Goal: Task Accomplishment & Management: Manage account settings

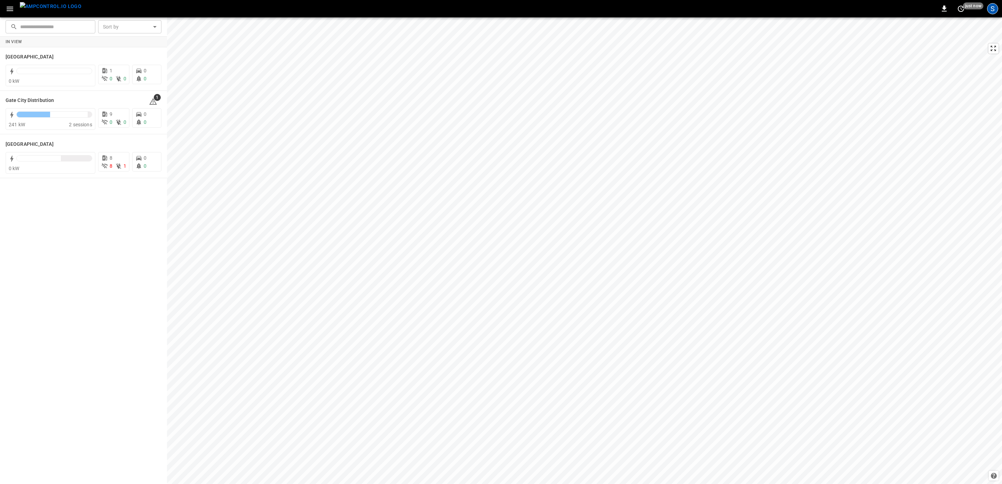
click at [992, 8] on div "S" at bounding box center [992, 8] width 11 height 11
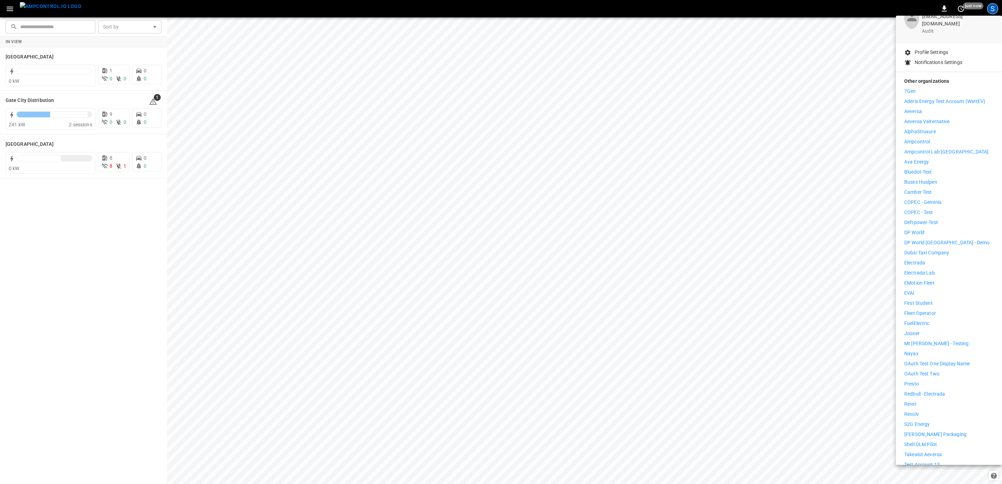
scroll to position [85, 0]
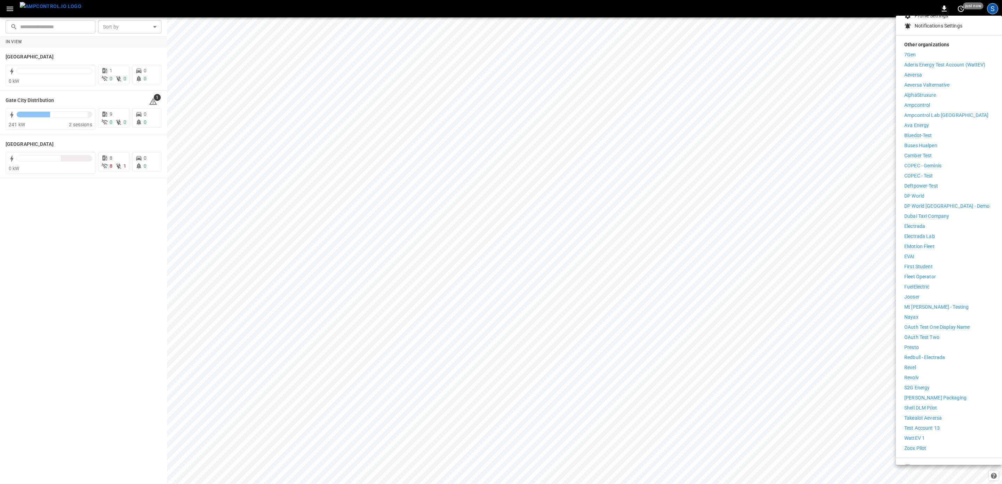
click at [914, 344] on p "Presto" at bounding box center [912, 347] width 15 height 7
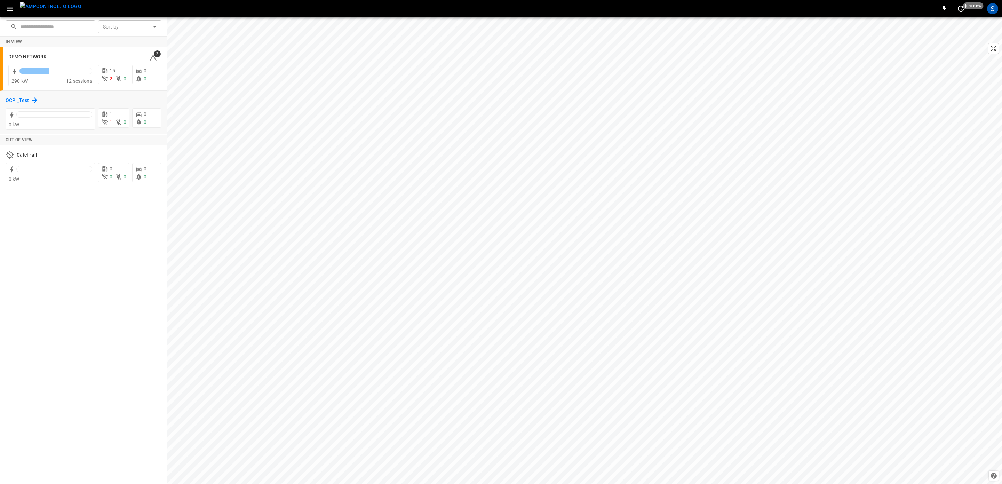
click at [27, 102] on h6 "OCPI_Test" at bounding box center [17, 101] width 23 height 8
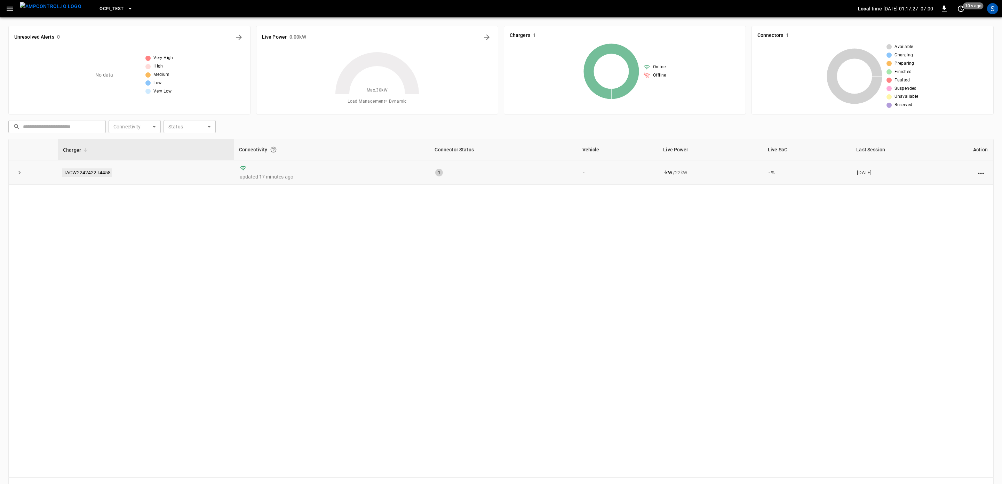
click at [99, 170] on link "TACW2242422T4458" at bounding box center [87, 172] width 50 height 8
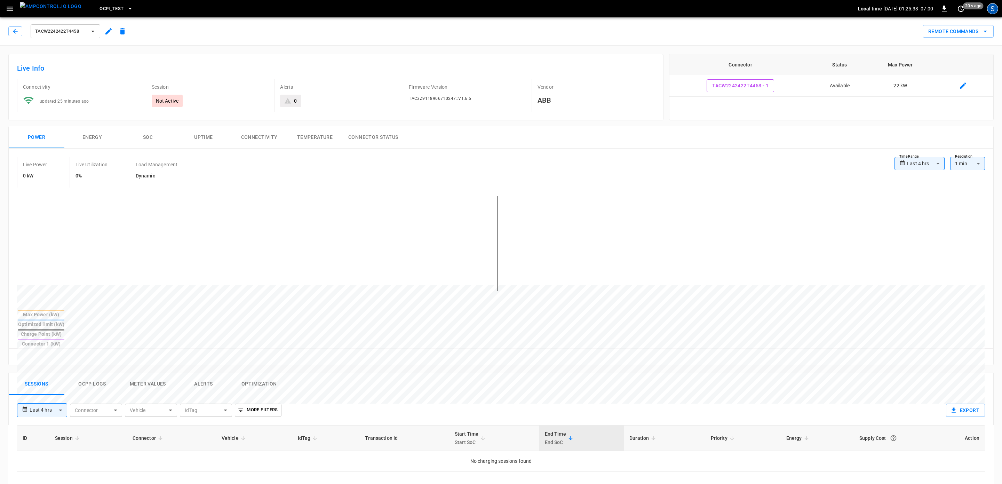
click at [996, 4] on div "S" at bounding box center [992, 8] width 11 height 11
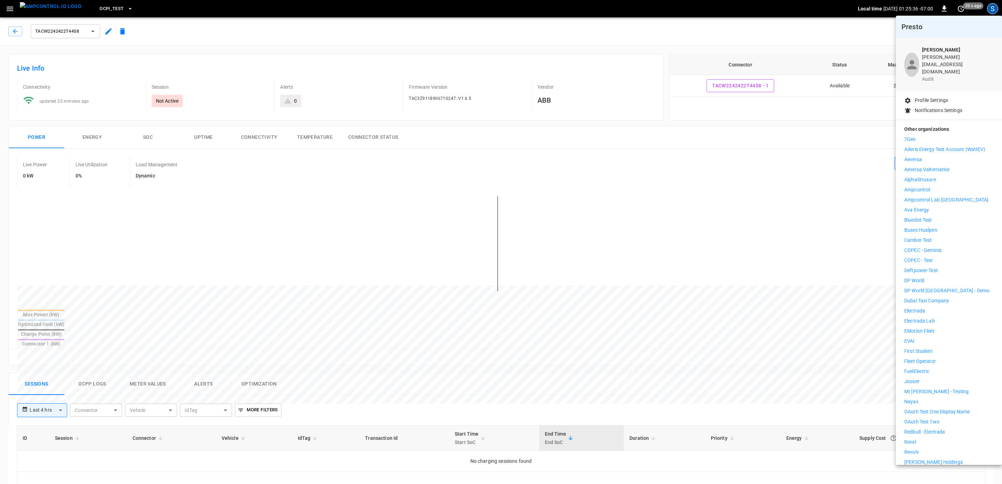
click at [996, 5] on div at bounding box center [501, 242] width 1002 height 484
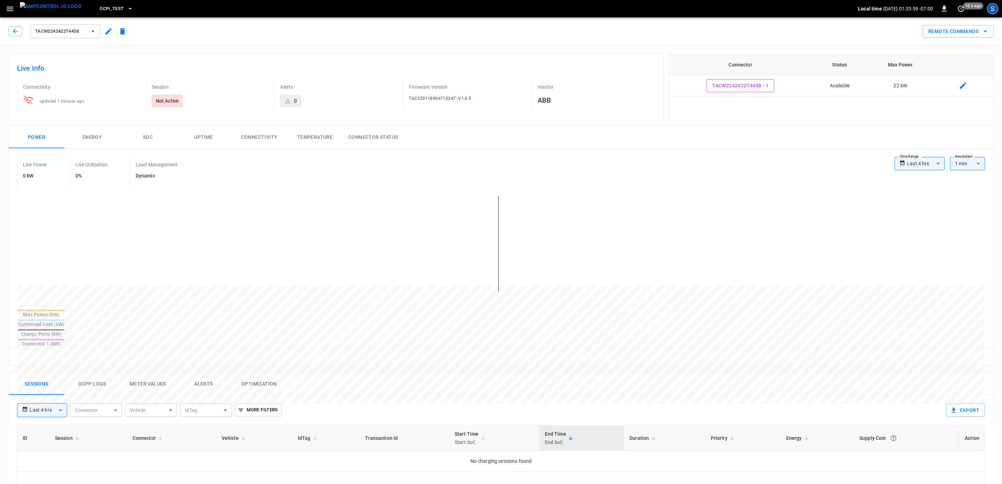
click at [992, 8] on div "S" at bounding box center [992, 8] width 11 height 11
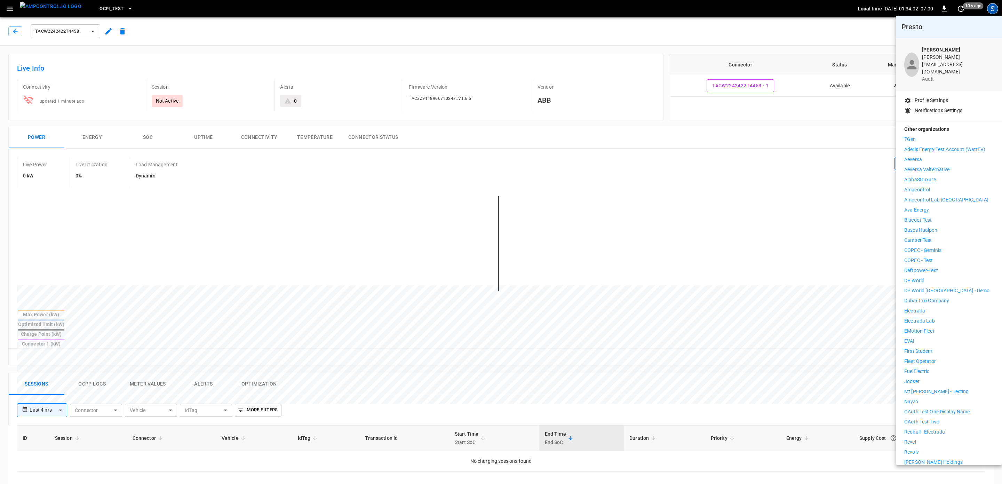
click at [926, 267] on p "Deftpower-Test" at bounding box center [922, 270] width 34 height 7
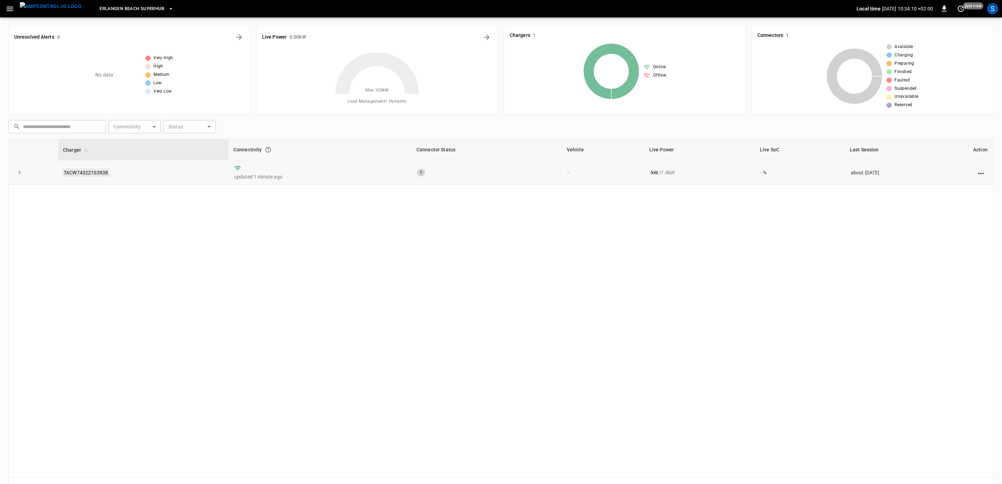
click at [94, 170] on link "TACW743221S3938" at bounding box center [85, 172] width 47 height 8
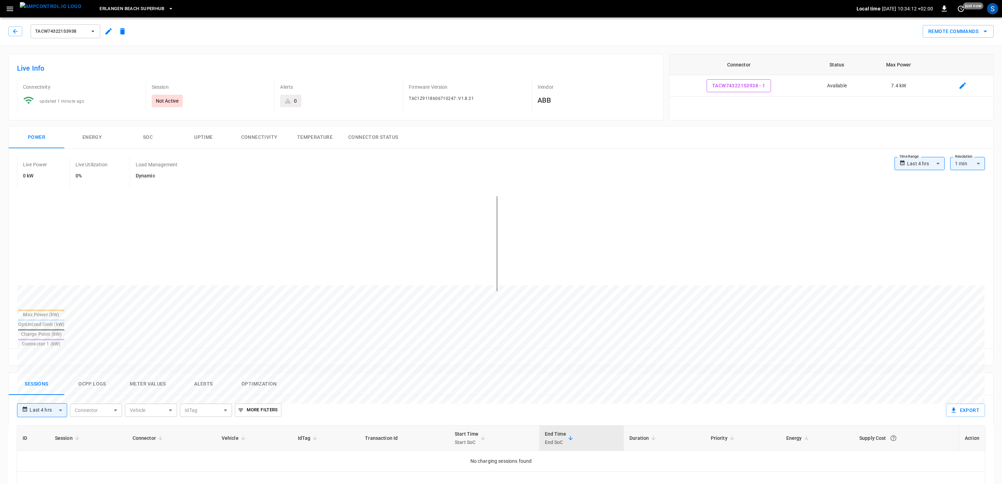
click at [87, 373] on button "Ocpp logs" at bounding box center [92, 384] width 56 height 22
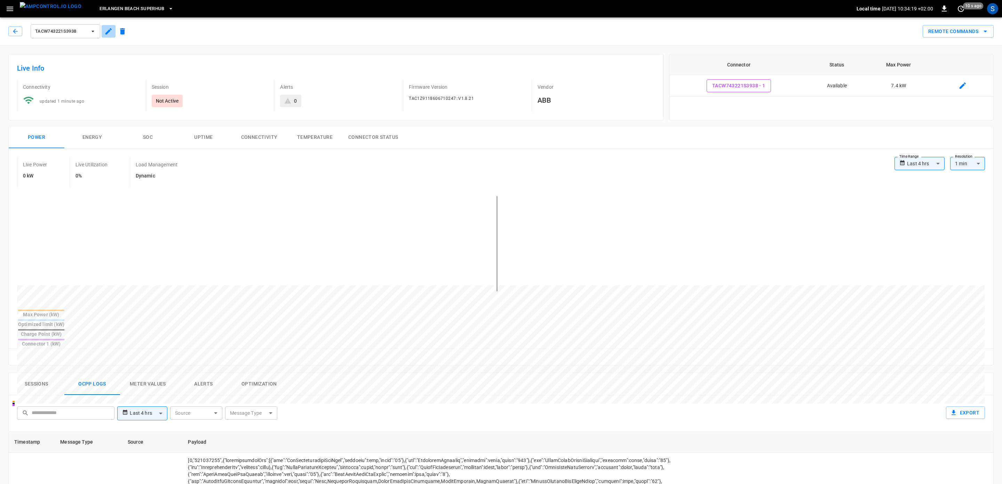
click at [108, 31] on icon "button" at bounding box center [108, 31] width 8 height 8
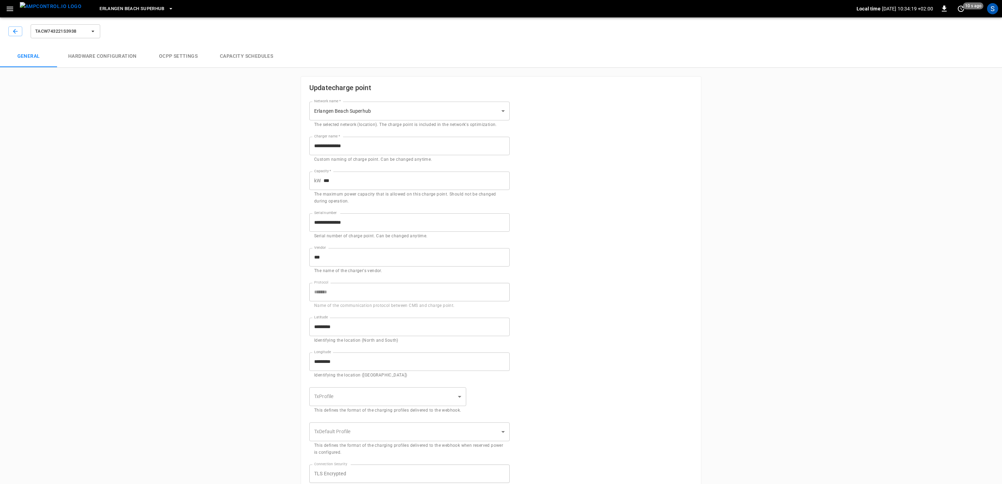
type input "**********"
click at [124, 60] on button "Hardware configuration" at bounding box center [102, 56] width 91 height 22
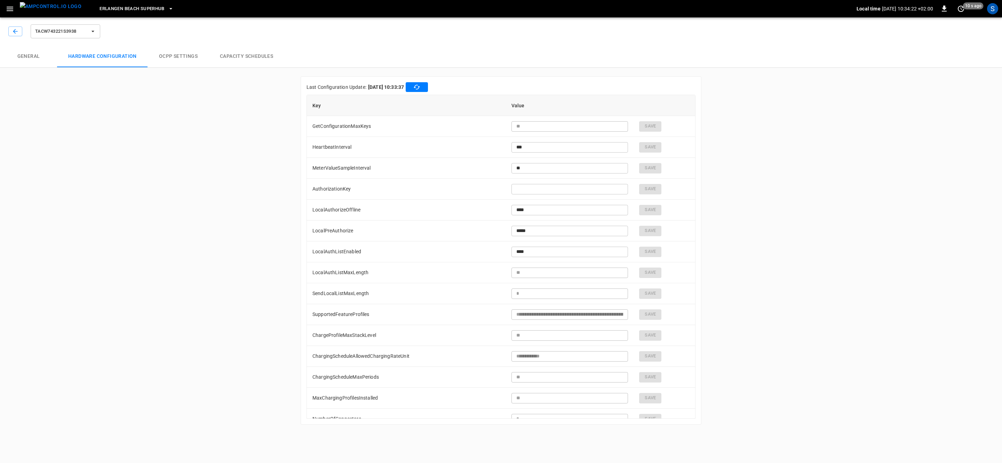
scroll to position [450, 0]
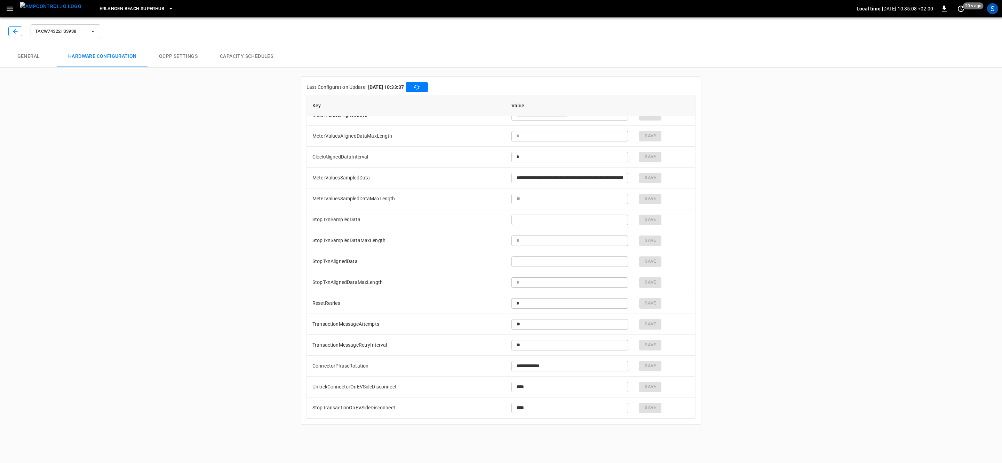
click at [10, 29] on button "button" at bounding box center [15, 31] width 14 height 10
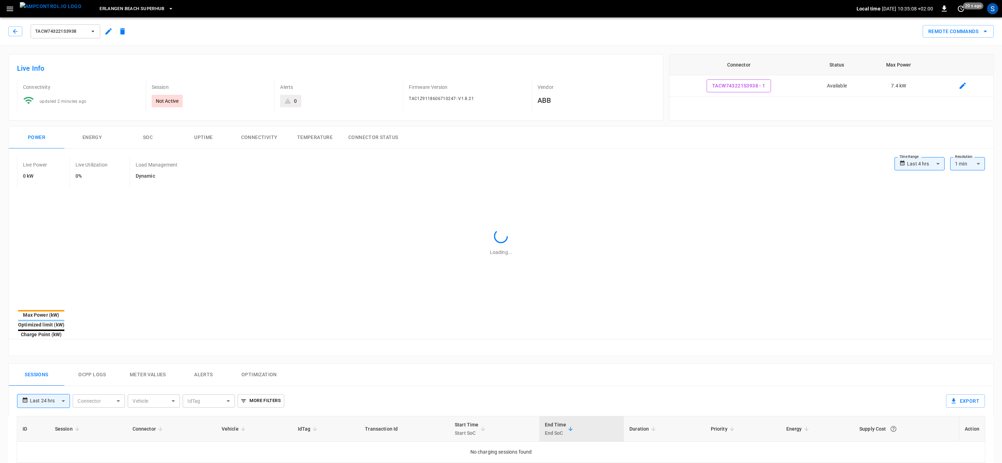
type input "**********"
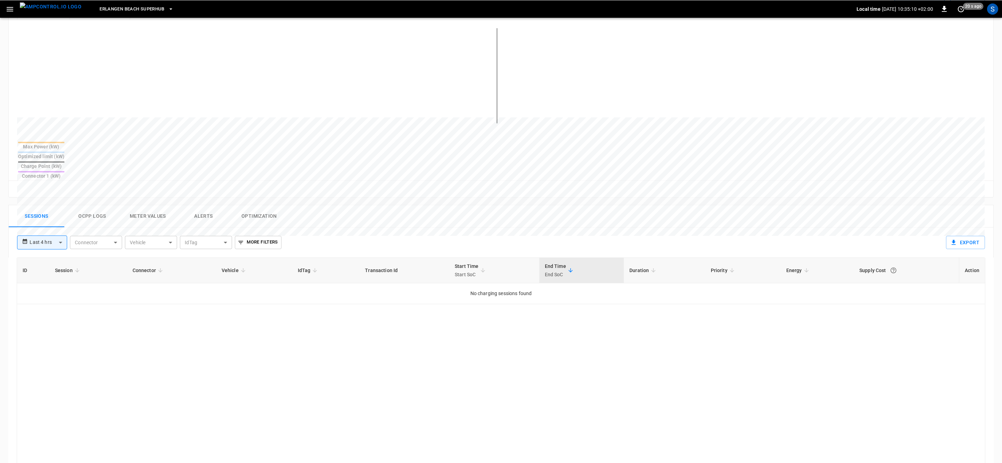
scroll to position [188, 0]
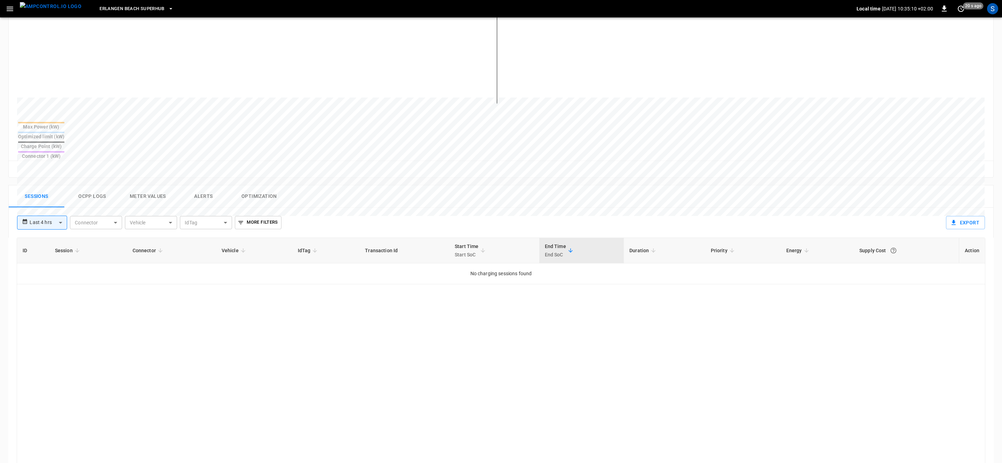
click at [82, 185] on button "Ocpp logs" at bounding box center [92, 196] width 56 height 22
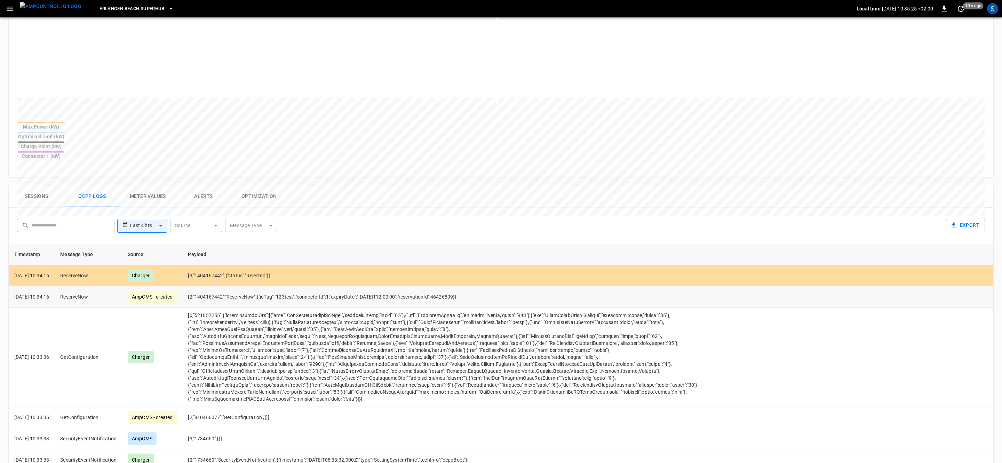
drag, startPoint x: 495, startPoint y: 275, endPoint x: 198, endPoint y: 278, distance: 296.9
click at [198, 286] on td "[2,"1404167442","ReserveNow",{"idTag":"123test","connectorId":1,"expiryDate":"2…" at bounding box center [452, 296] width 540 height 21
copy td "[2,"1404167442","ReserveNow",{"idTag":"123test","connectorId":1,"expiryDate":"2…"
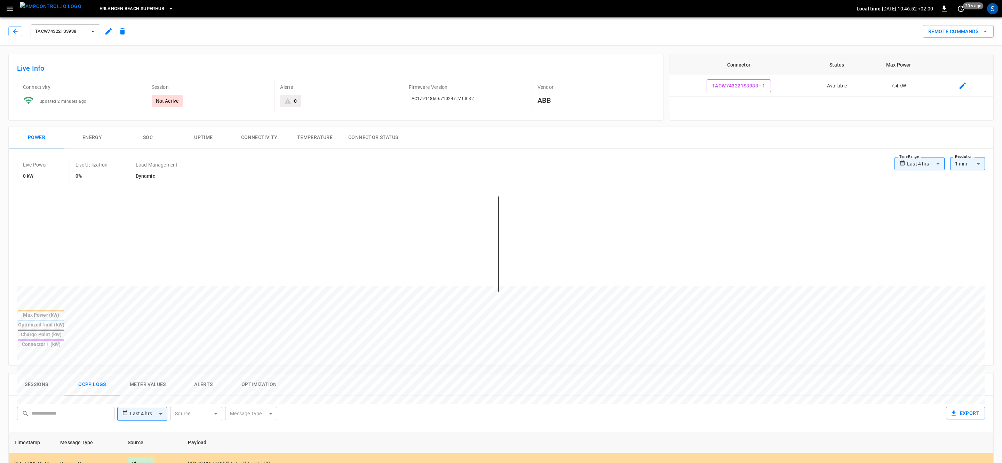
scroll to position [251, 0]
